Goal: Transaction & Acquisition: Purchase product/service

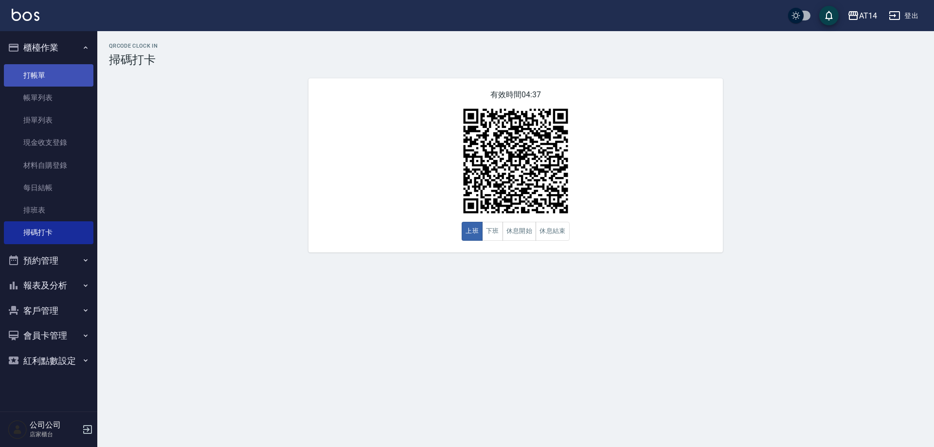
click at [36, 73] on link "打帳單" at bounding box center [48, 75] width 89 height 22
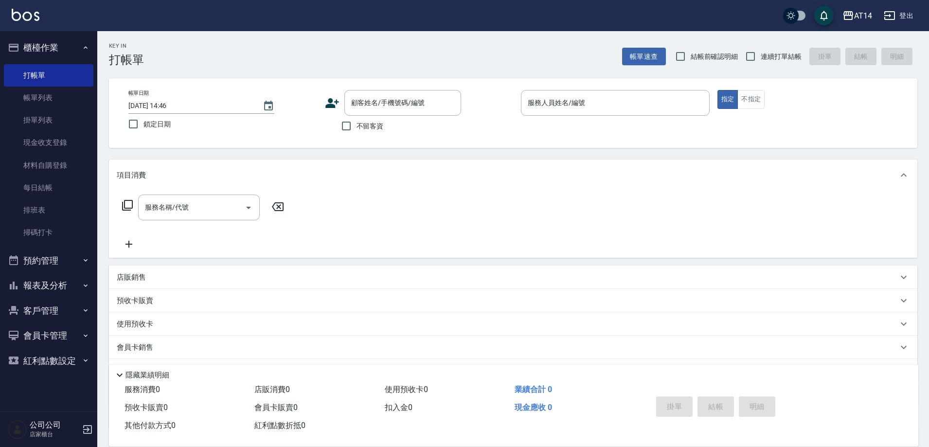
click at [772, 56] on span "連續打單結帳" at bounding box center [780, 57] width 41 height 10
click at [760, 56] on input "連續打單結帳" at bounding box center [750, 56] width 20 height 20
checkbox input "true"
click at [364, 125] on span "不留客資" at bounding box center [369, 126] width 27 height 10
click at [356, 125] on input "不留客資" at bounding box center [346, 126] width 20 height 20
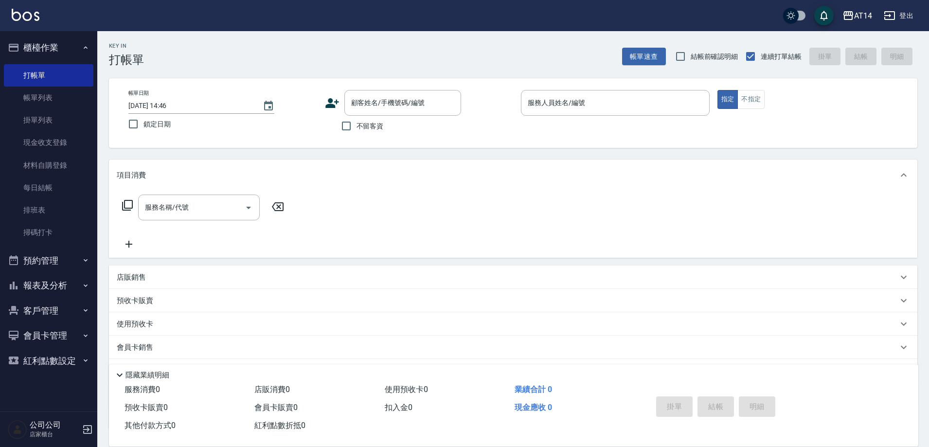
checkbox input "true"
click at [568, 106] on input "服務人員姓名/編號" at bounding box center [615, 102] width 180 height 17
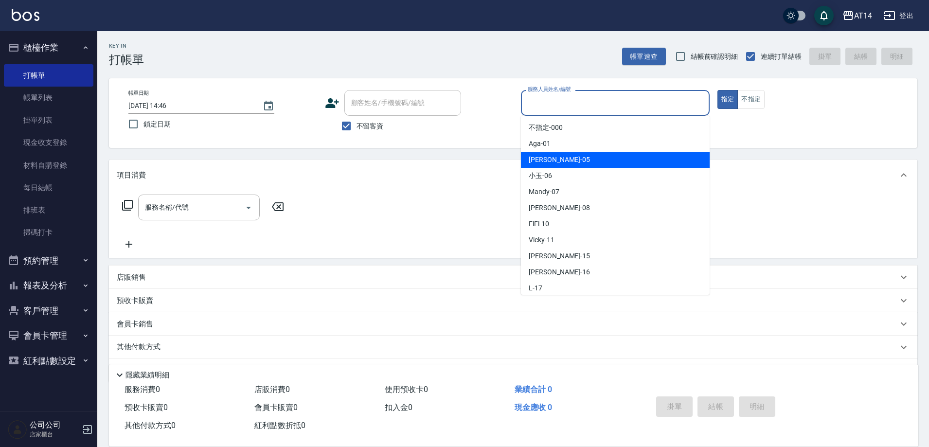
click at [550, 159] on span "Patty -05" at bounding box center [559, 160] width 61 height 10
type input "Patty-05"
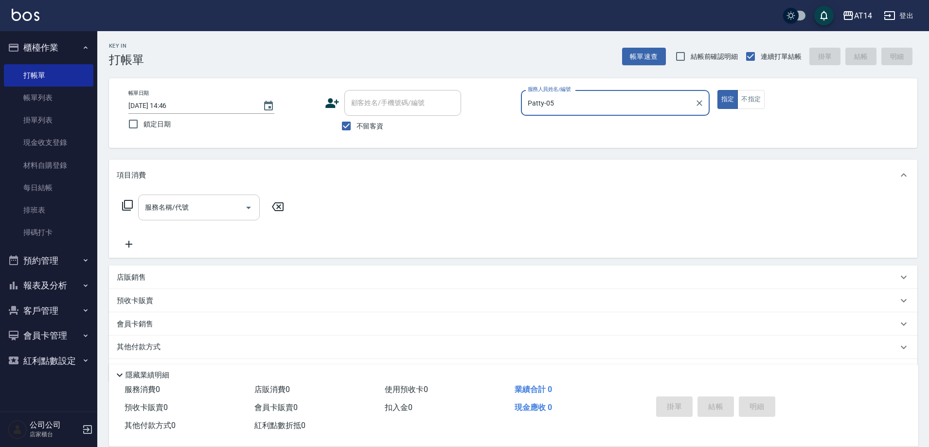
click at [207, 209] on input "服務名稱/代號" at bounding box center [191, 207] width 98 height 17
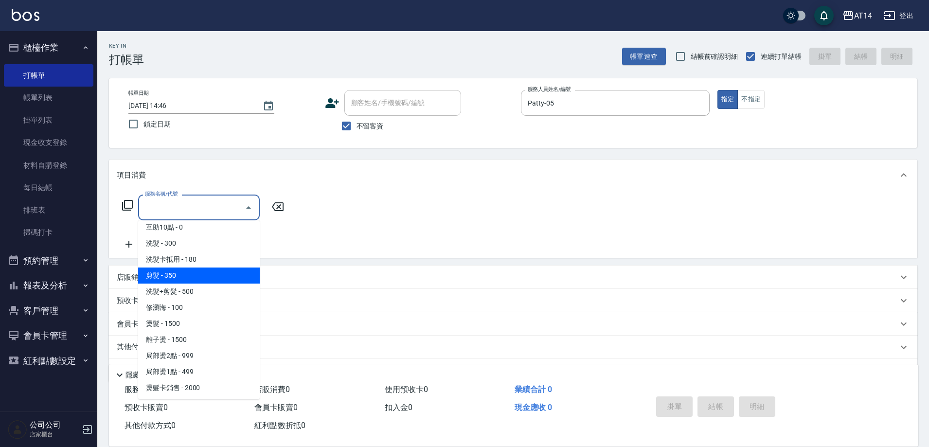
scroll to position [194, 0]
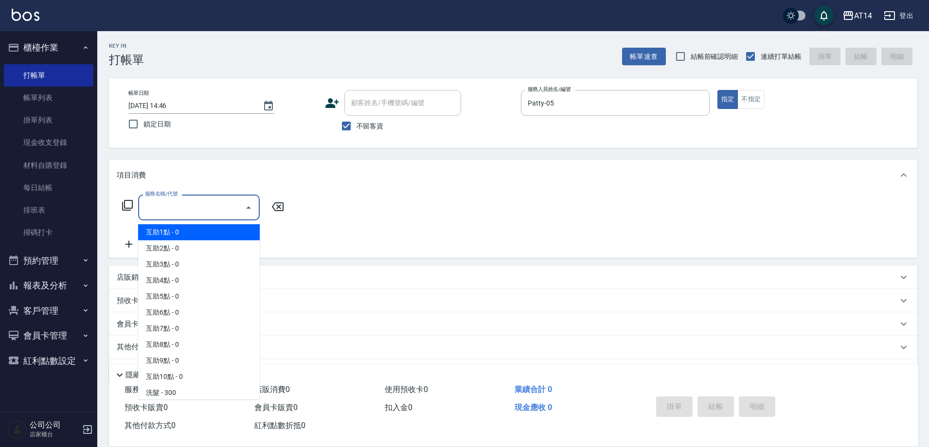
click at [183, 208] on input "服務名稱/代號" at bounding box center [191, 207] width 98 height 17
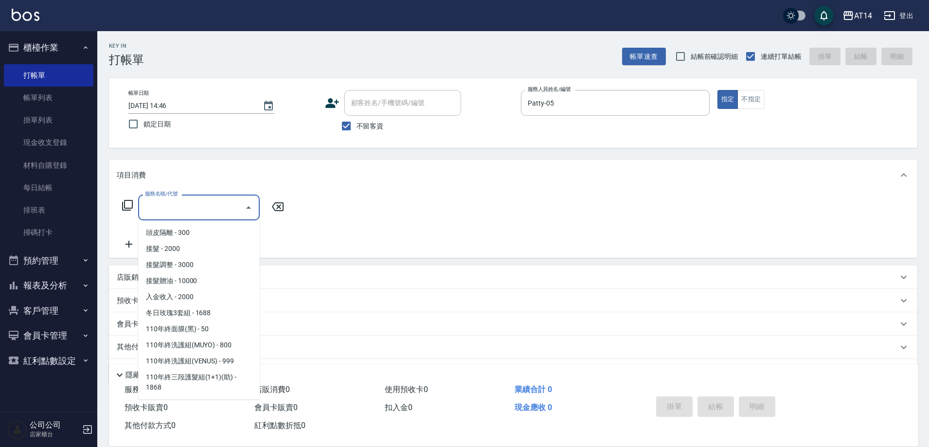
scroll to position [383, 0]
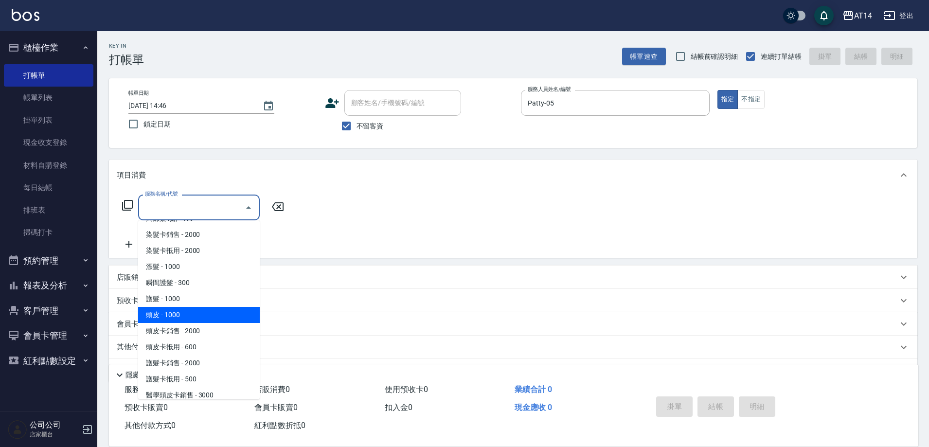
click at [189, 318] on span "頭皮 - 1000" at bounding box center [199, 315] width 122 height 16
type input "頭皮(052)"
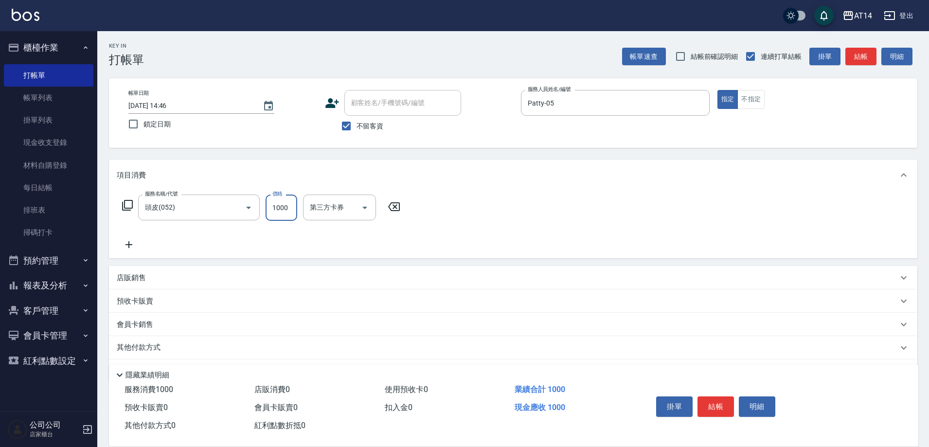
click at [282, 200] on input "1000" at bounding box center [281, 207] width 32 height 26
type input "1500"
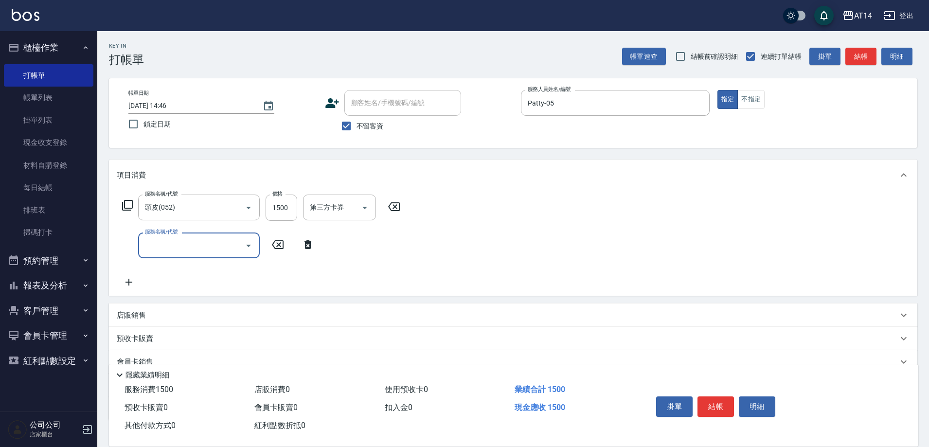
click at [152, 244] on input "服務名稱/代號" at bounding box center [191, 245] width 98 height 17
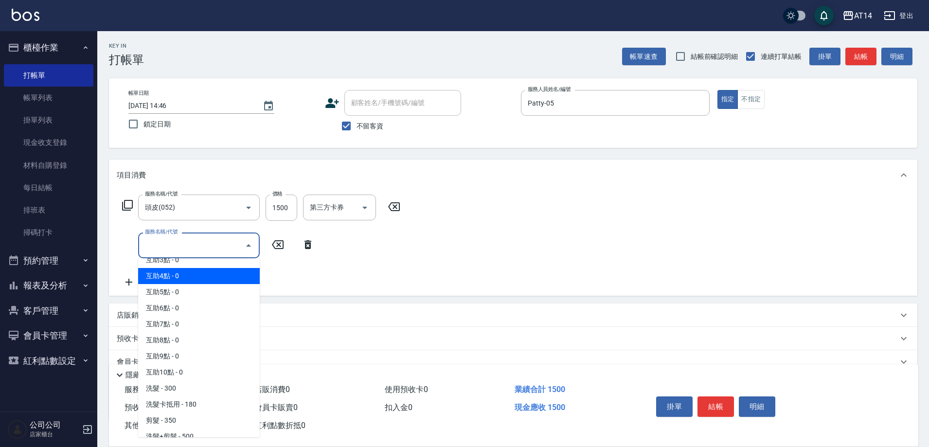
scroll to position [97, 0]
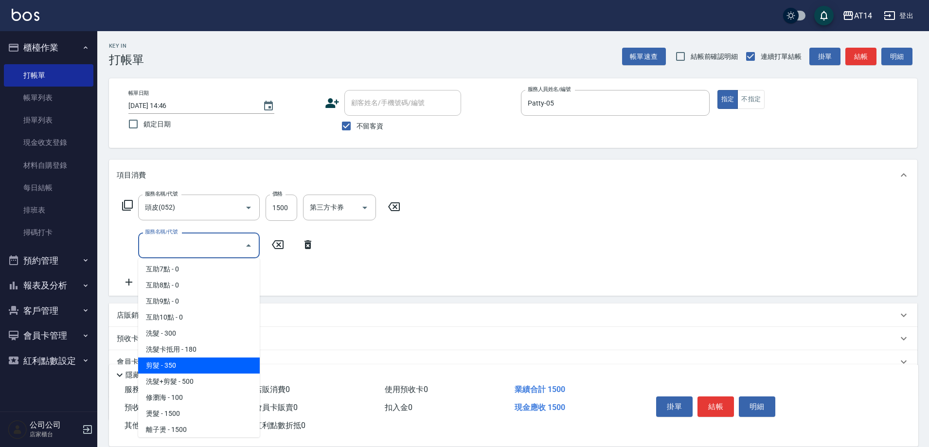
click at [174, 361] on span "剪髮 - 350" at bounding box center [199, 365] width 122 height 16
type input "剪髮(021)"
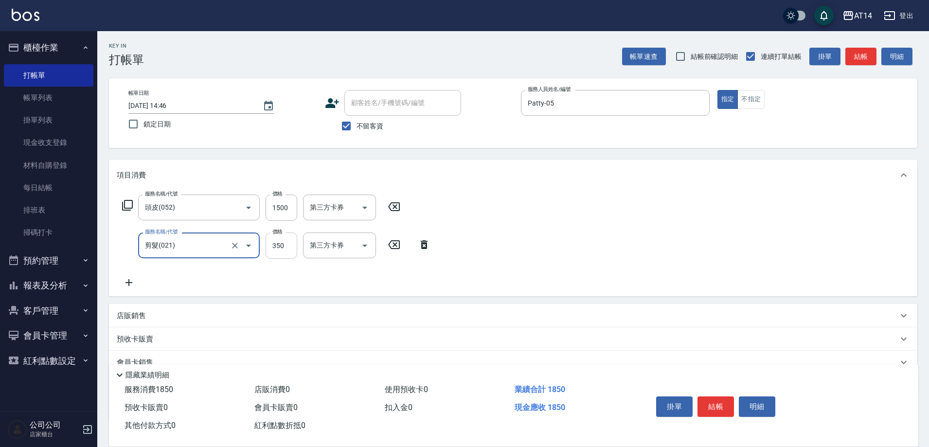
click at [278, 250] on input "350" at bounding box center [281, 245] width 32 height 26
type input "400"
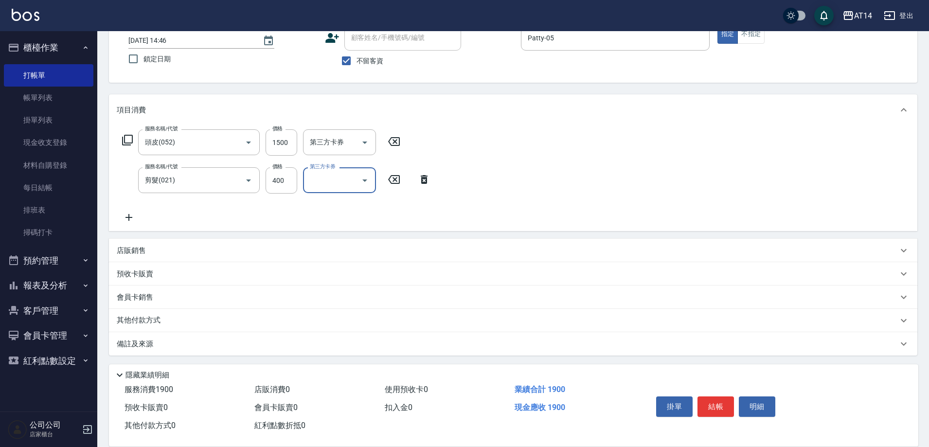
scroll to position [67, 0]
click at [150, 321] on p "其他付款方式" at bounding box center [141, 318] width 49 height 11
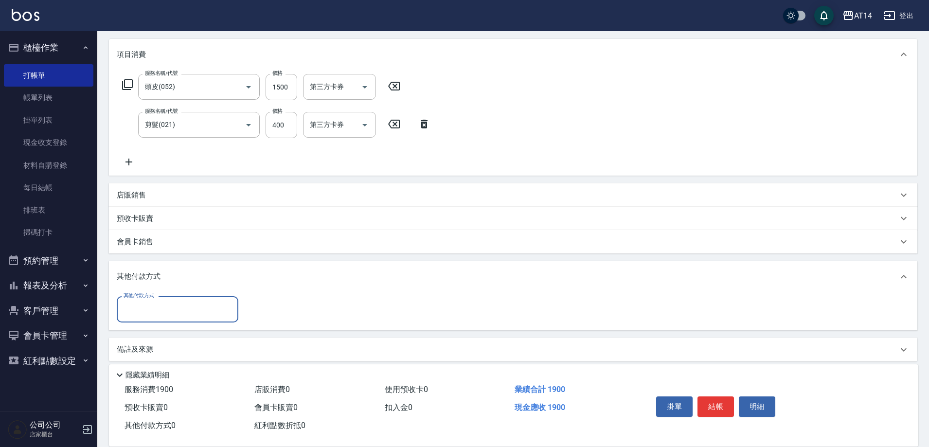
scroll to position [128, 0]
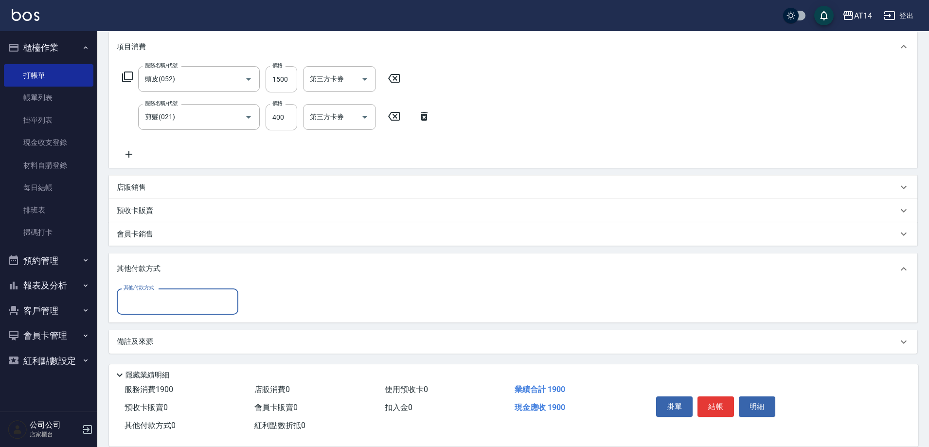
click at [185, 303] on input "其他付款方式" at bounding box center [177, 301] width 113 height 17
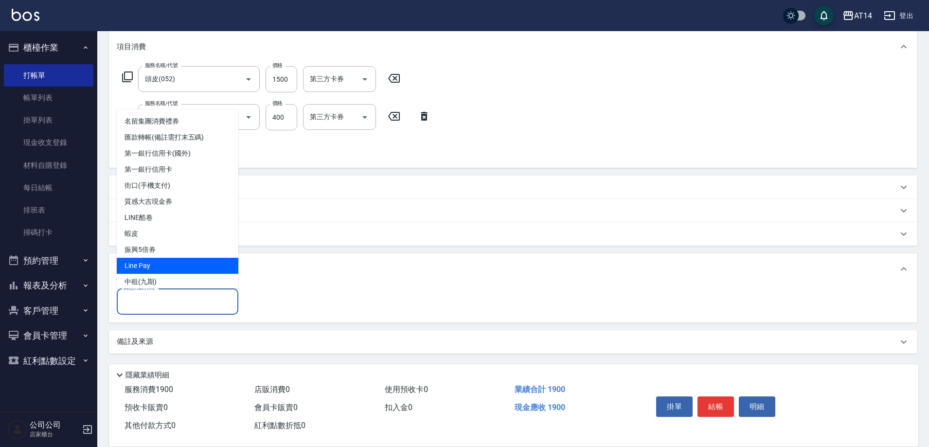
click at [165, 266] on span "Line Pay" at bounding box center [178, 266] width 122 height 16
type input "Line Pay"
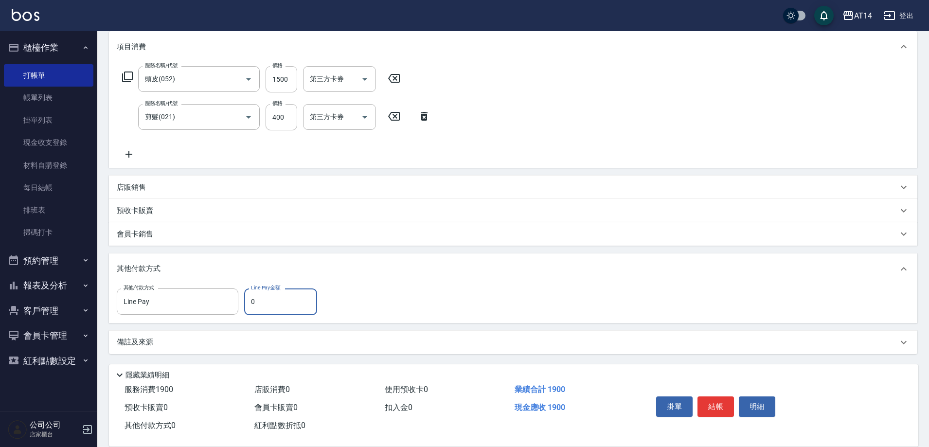
drag, startPoint x: 256, startPoint y: 303, endPoint x: 248, endPoint y: 306, distance: 7.7
click at [248, 306] on input "0" at bounding box center [280, 301] width 73 height 26
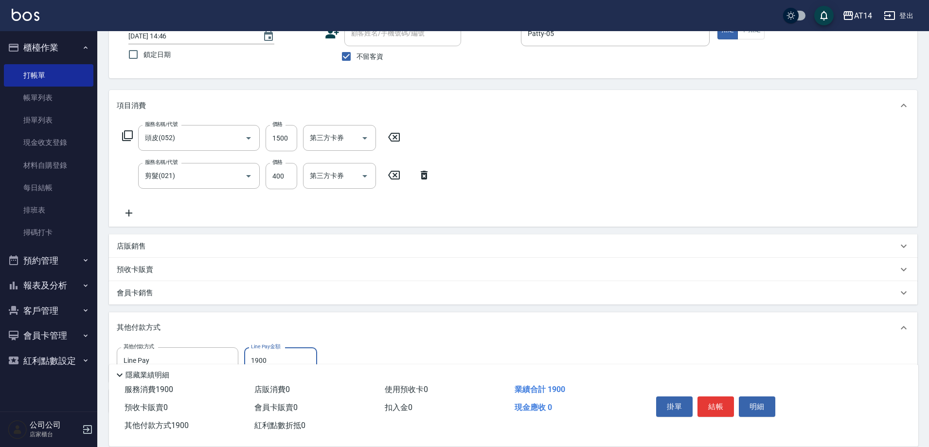
scroll to position [0, 0]
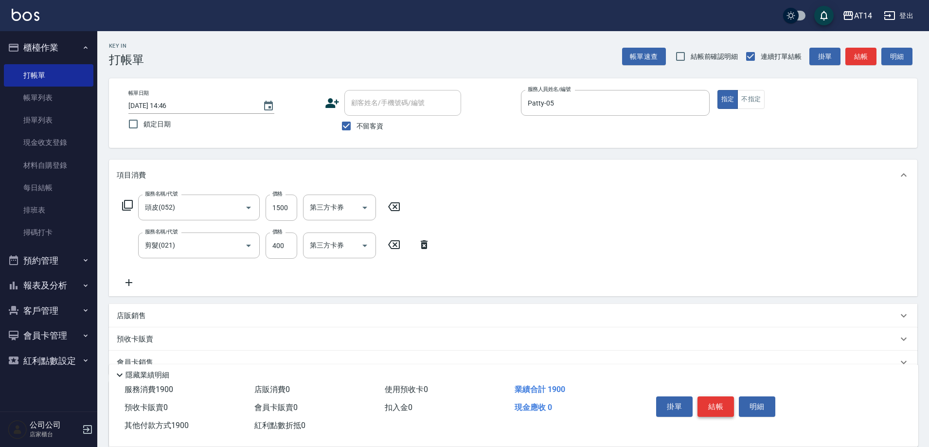
type input "1900"
click at [714, 398] on button "結帳" at bounding box center [715, 406] width 36 height 20
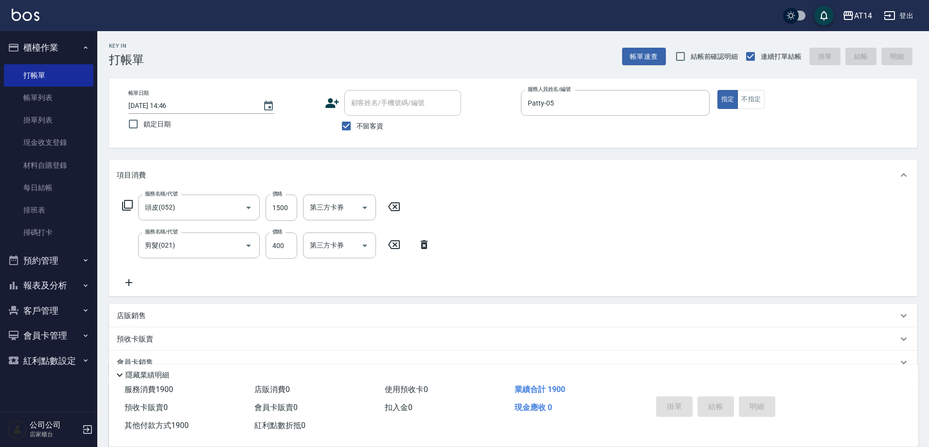
type input "[DATE] 14:48"
